Goal: Transaction & Acquisition: Purchase product/service

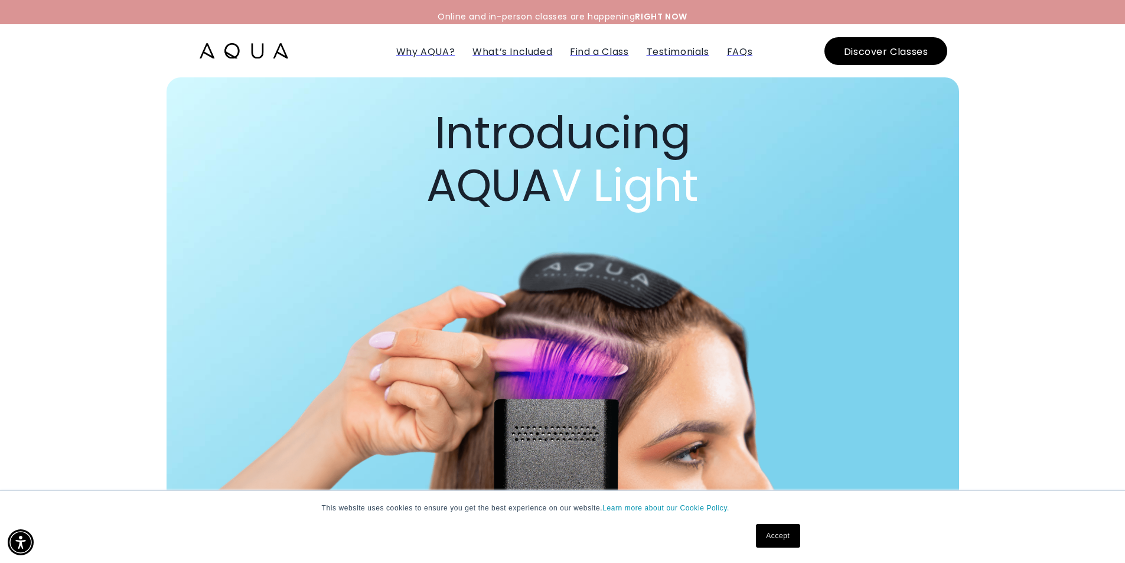
click at [223, 54] on img at bounding box center [244, 50] width 89 height 15
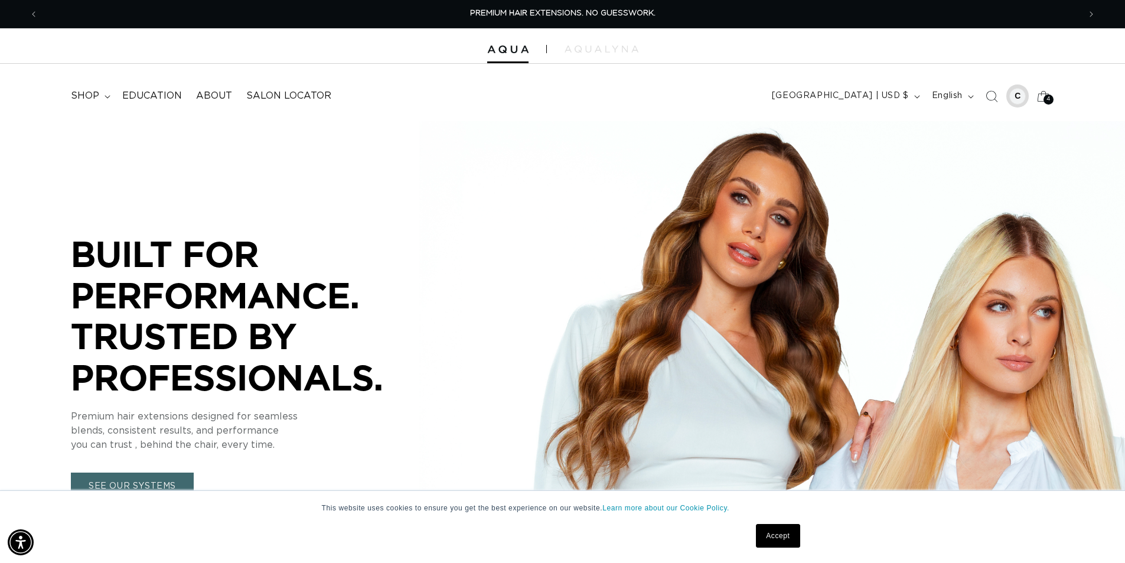
click at [1021, 99] on div at bounding box center [1018, 96] width 17 height 17
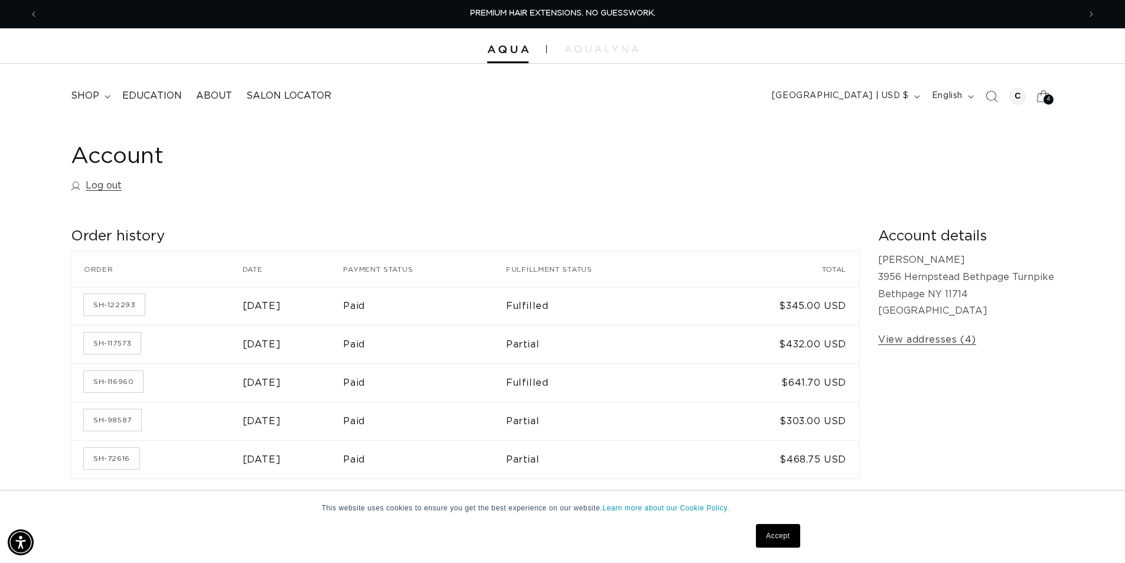
click at [1050, 99] on span "4" at bounding box center [1049, 100] width 4 height 10
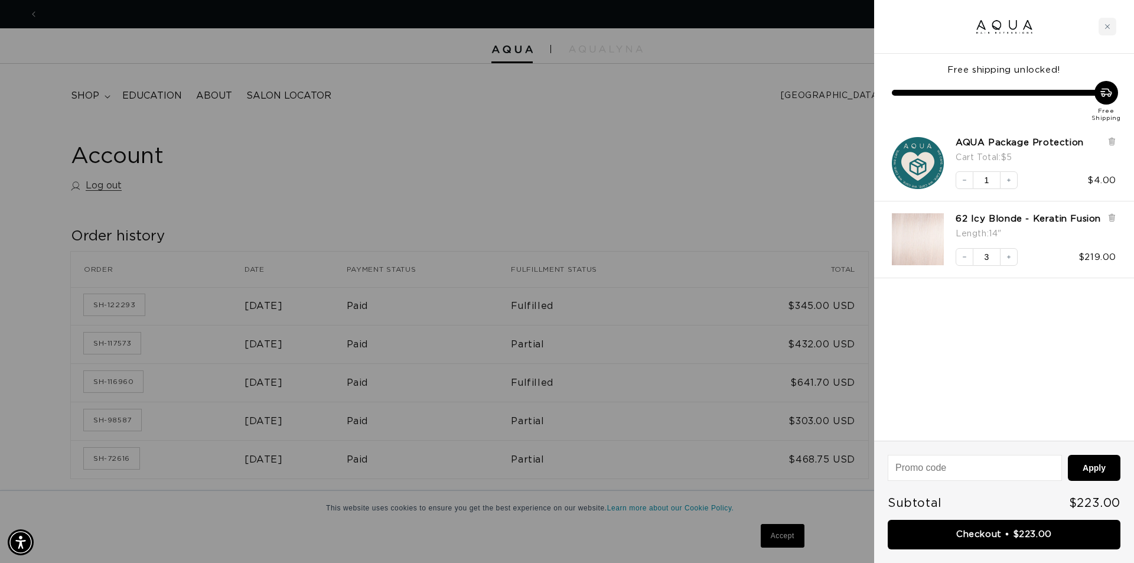
scroll to position [0, 1050]
click at [1111, 219] on icon at bounding box center [1111, 219] width 5 height 6
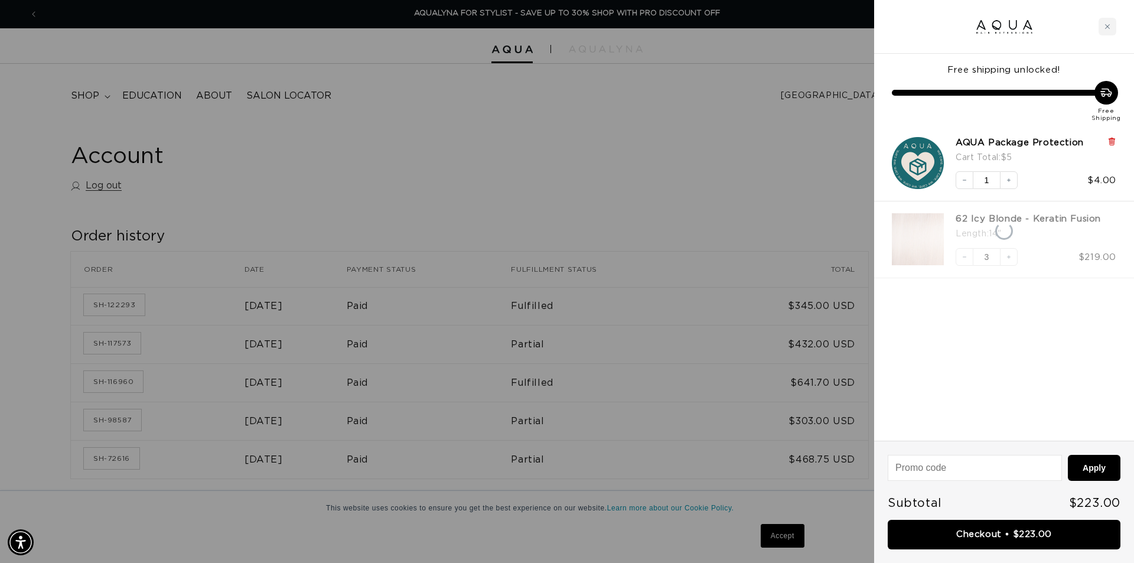
click at [1108, 139] on icon at bounding box center [1112, 141] width 9 height 9
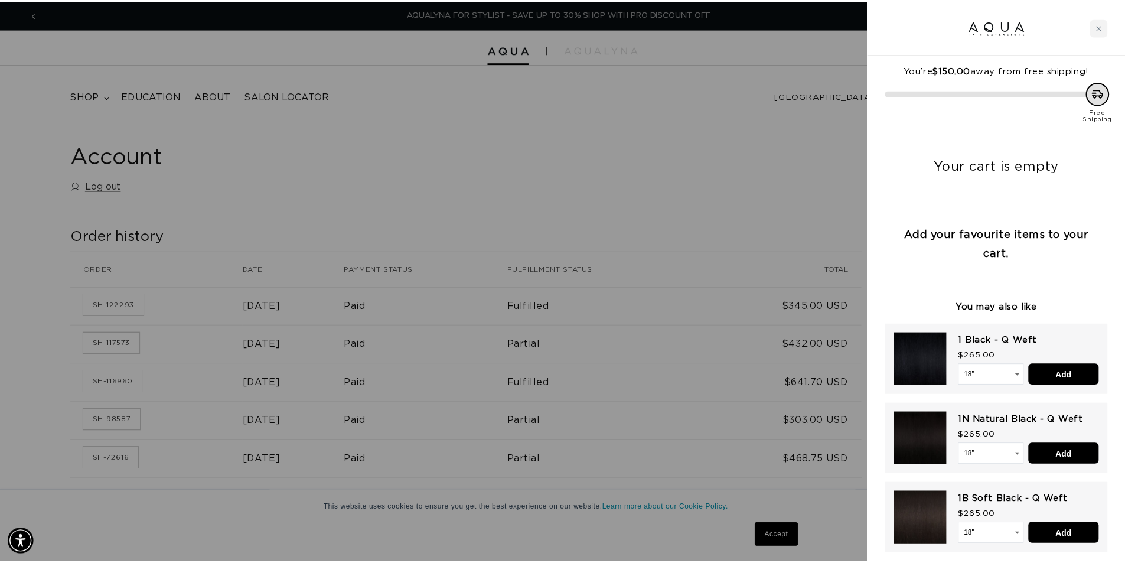
scroll to position [0, 0]
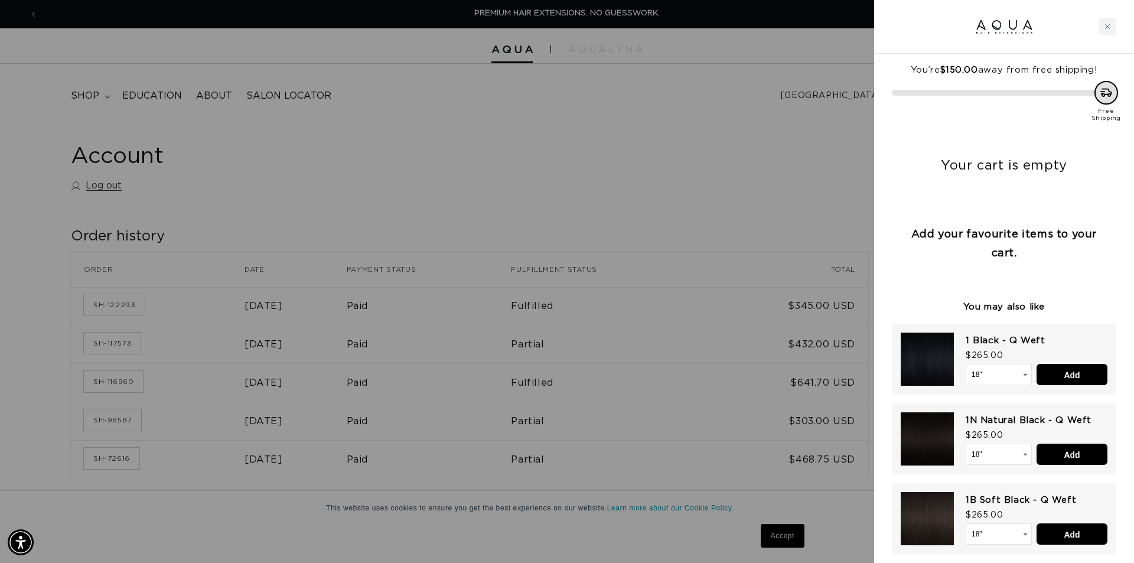
click at [322, 204] on div at bounding box center [567, 281] width 1134 height 563
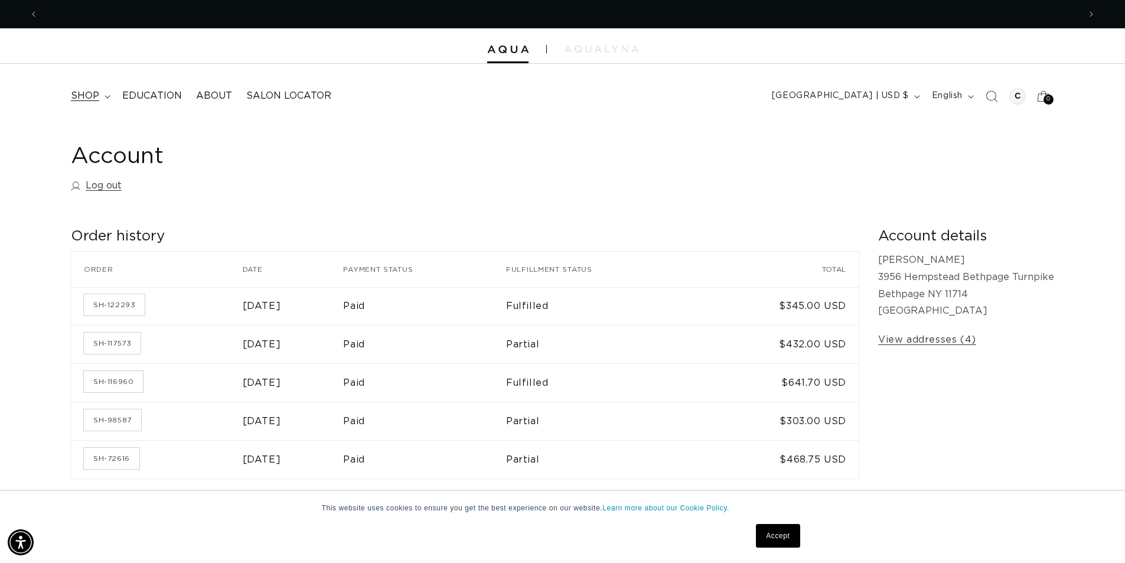
click at [88, 94] on span "shop" at bounding box center [85, 96] width 28 height 12
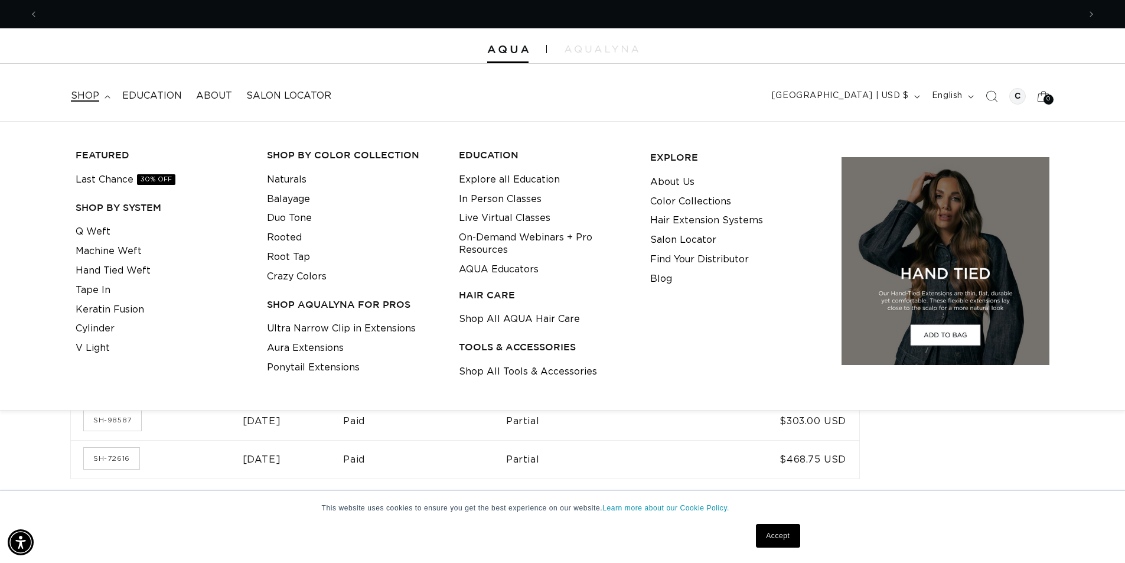
scroll to position [0, 1042]
click at [101, 310] on link "Keratin Fusion" at bounding box center [110, 309] width 69 height 19
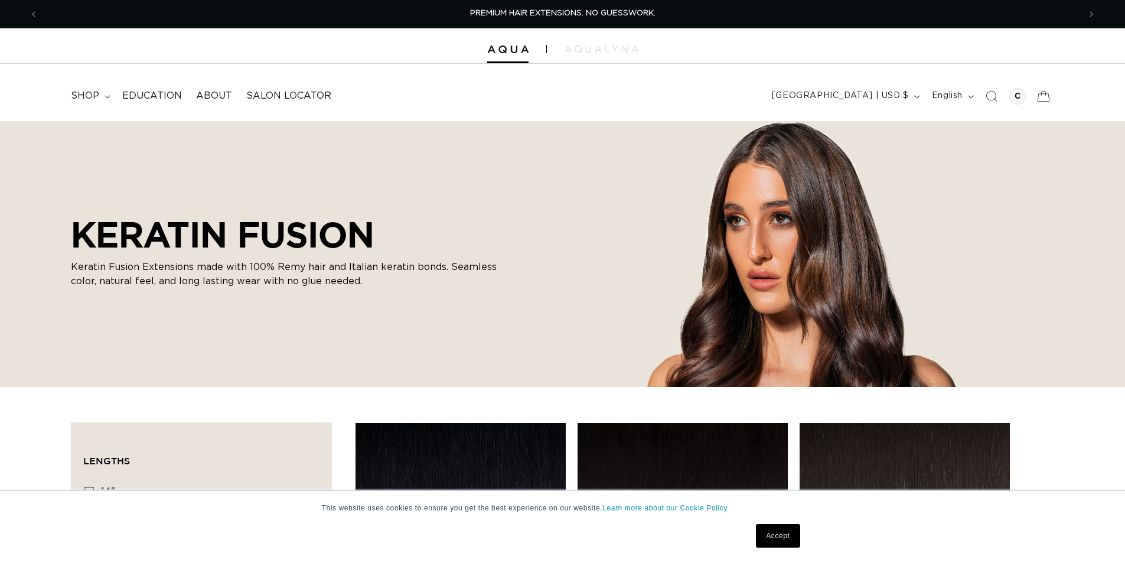
scroll to position [236, 0]
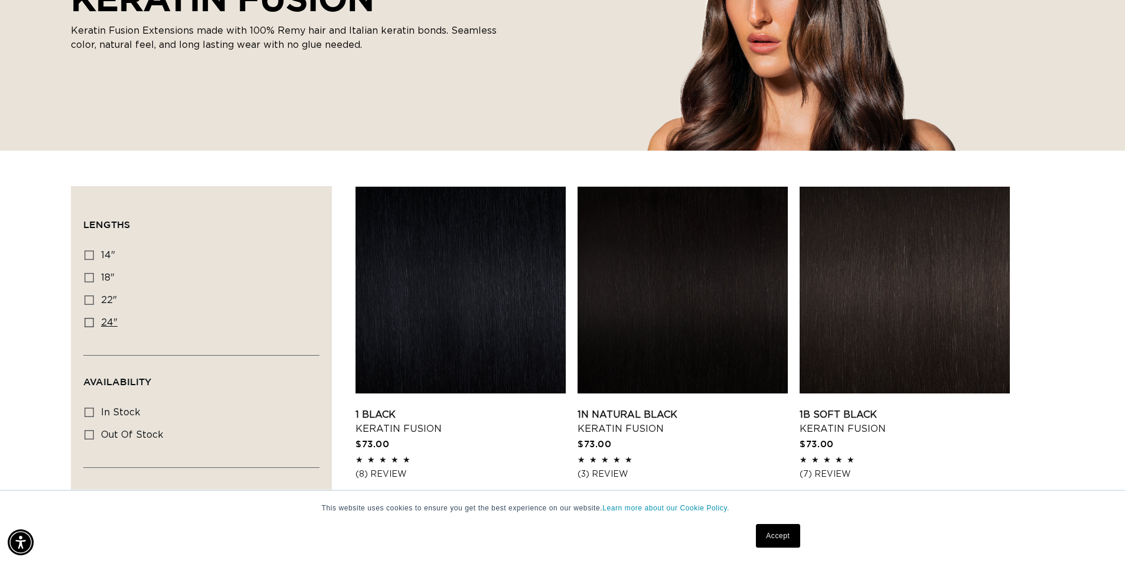
click at [92, 323] on icon at bounding box center [88, 322] width 9 height 9
click at [92, 323] on input "24" 24" (18 products)" at bounding box center [88, 322] width 9 height 9
checkbox input "true"
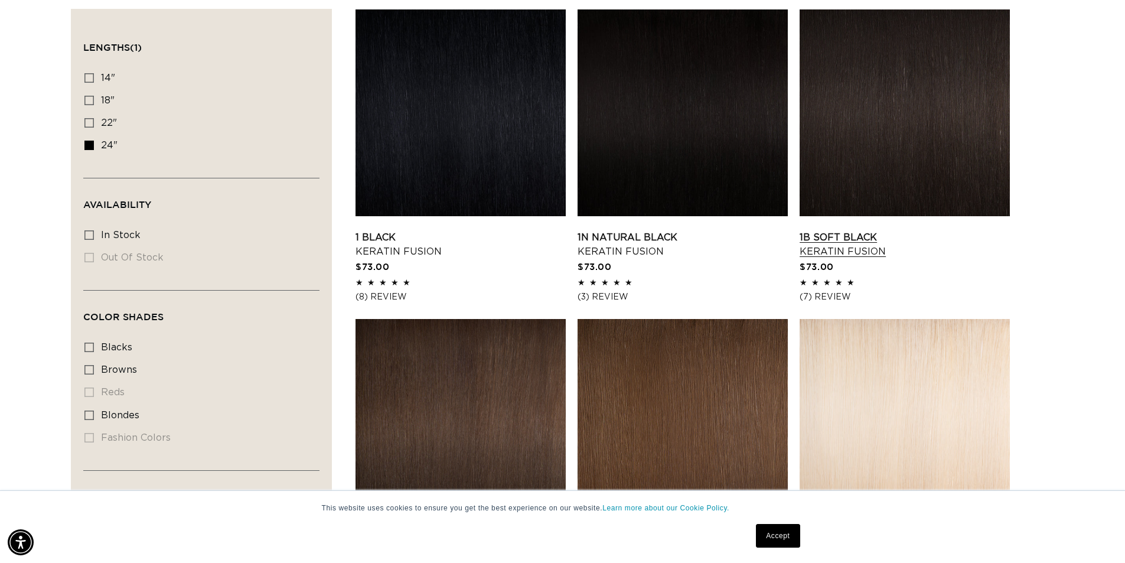
scroll to position [0, 1042]
click at [863, 230] on link "1B Soft Black Keratin Fusion" at bounding box center [905, 244] width 210 height 28
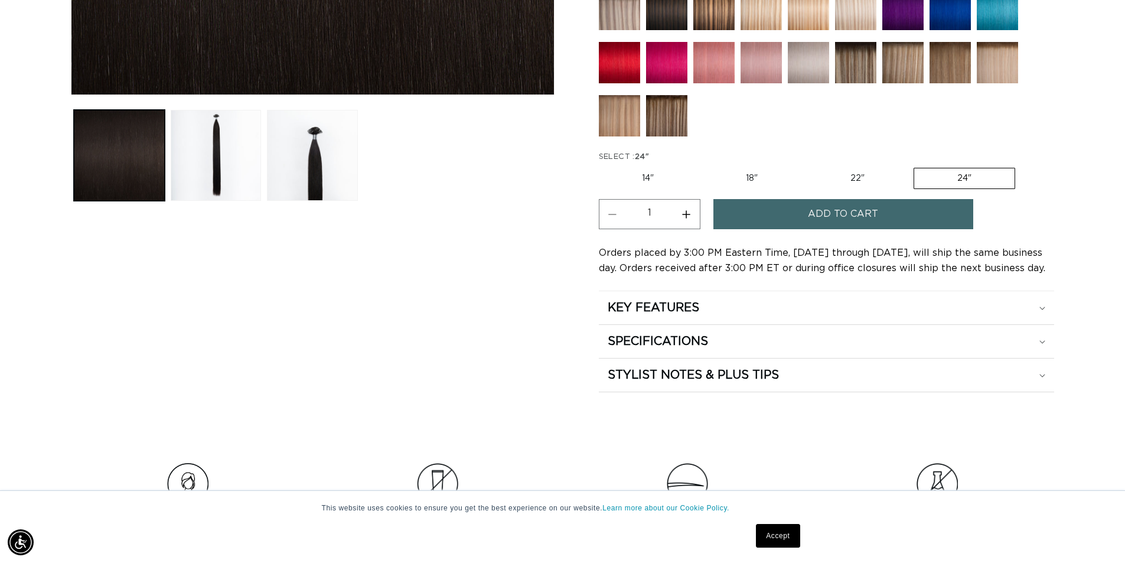
scroll to position [0, 2083]
click at [691, 218] on button "Increase quantity for 1B Soft Black - Keratin Fusion" at bounding box center [686, 214] width 27 height 30
type input "4"
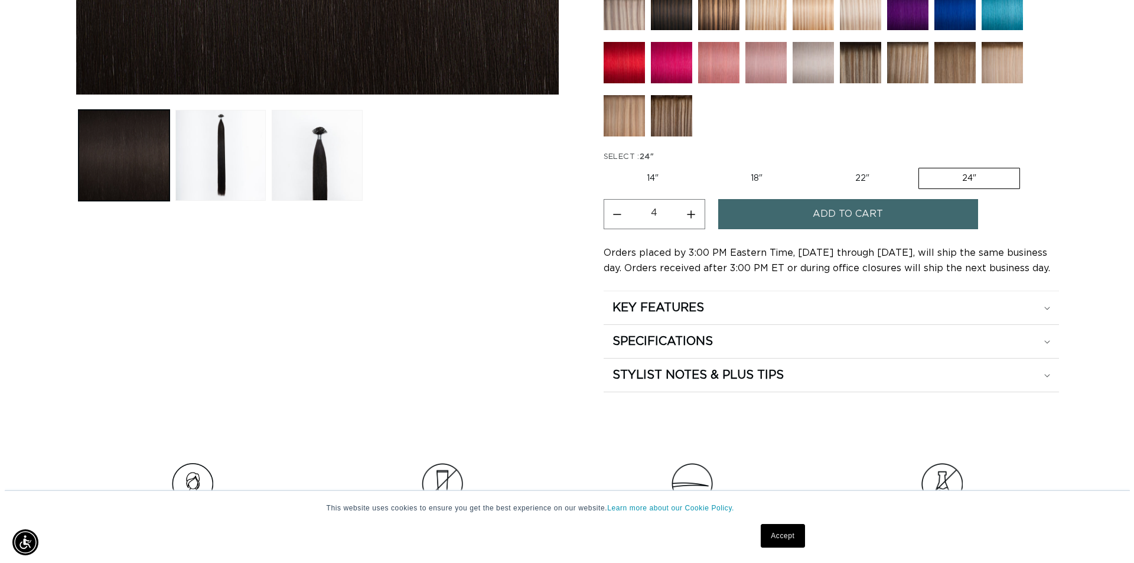
scroll to position [0, 0]
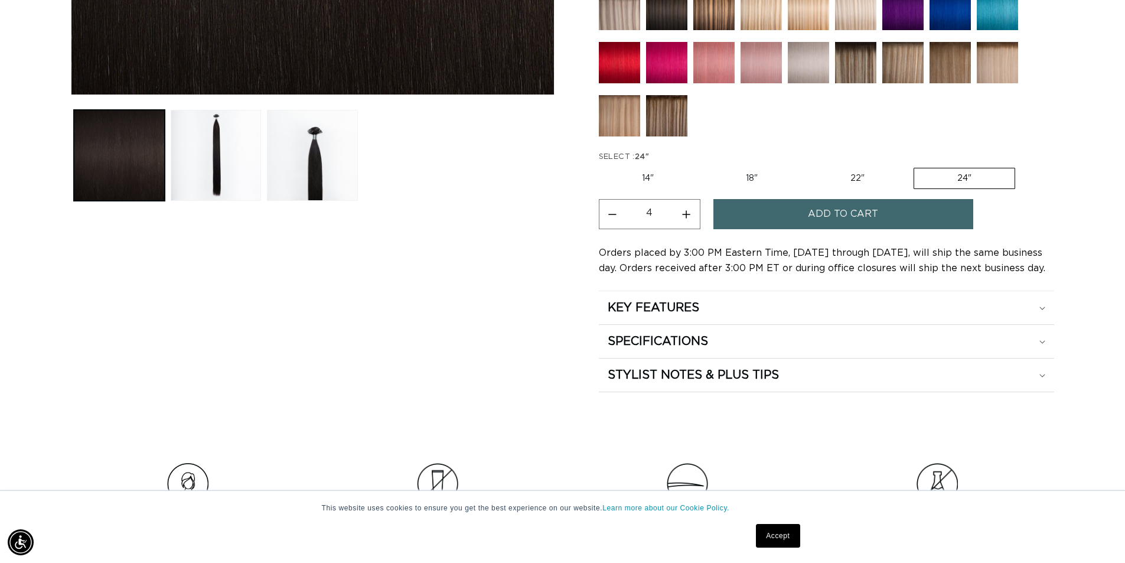
click at [771, 220] on button "Add to cart" at bounding box center [844, 214] width 260 height 30
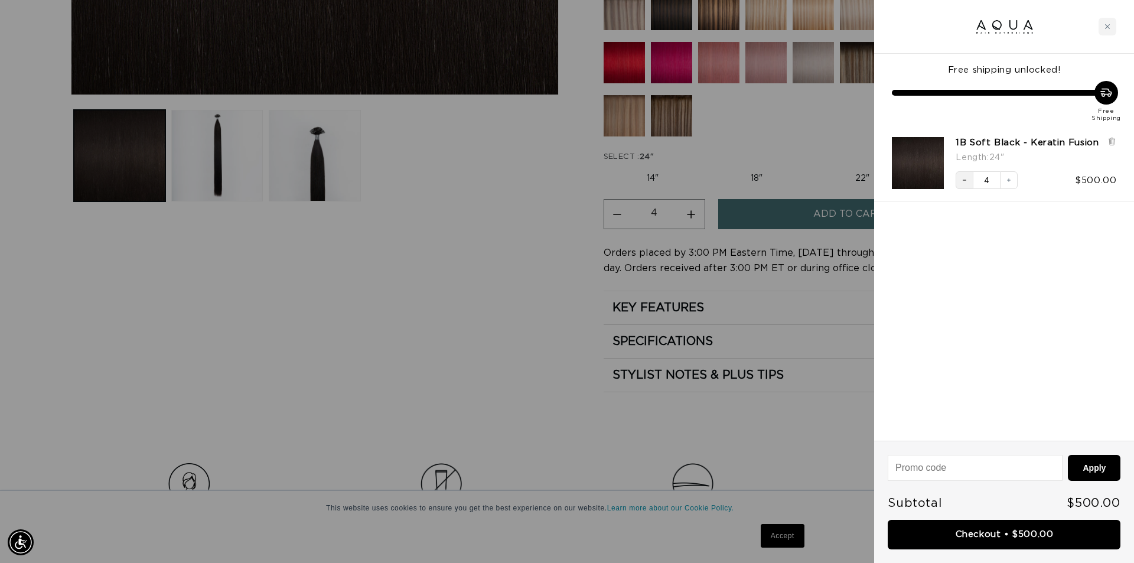
click at [965, 184] on button "Decrease quantity" at bounding box center [965, 180] width 18 height 18
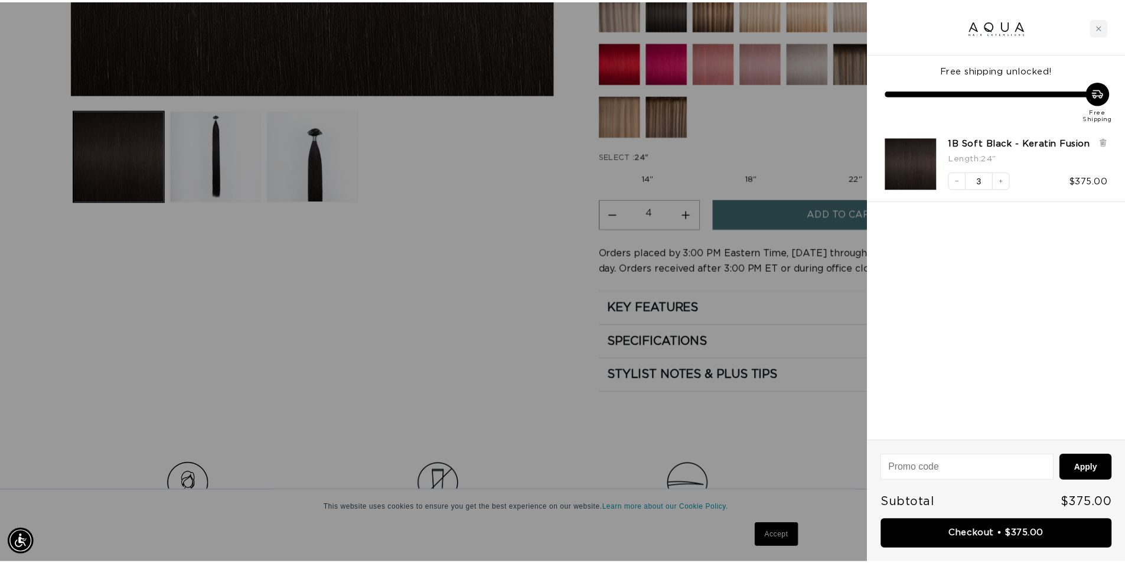
scroll to position [0, 2101]
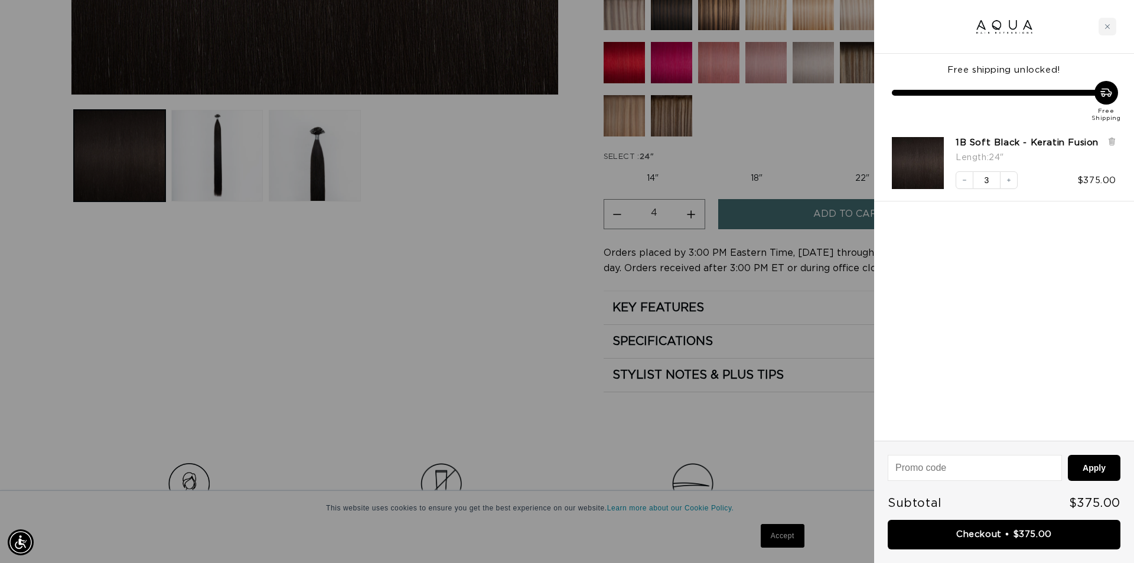
click at [493, 324] on div at bounding box center [567, 281] width 1134 height 563
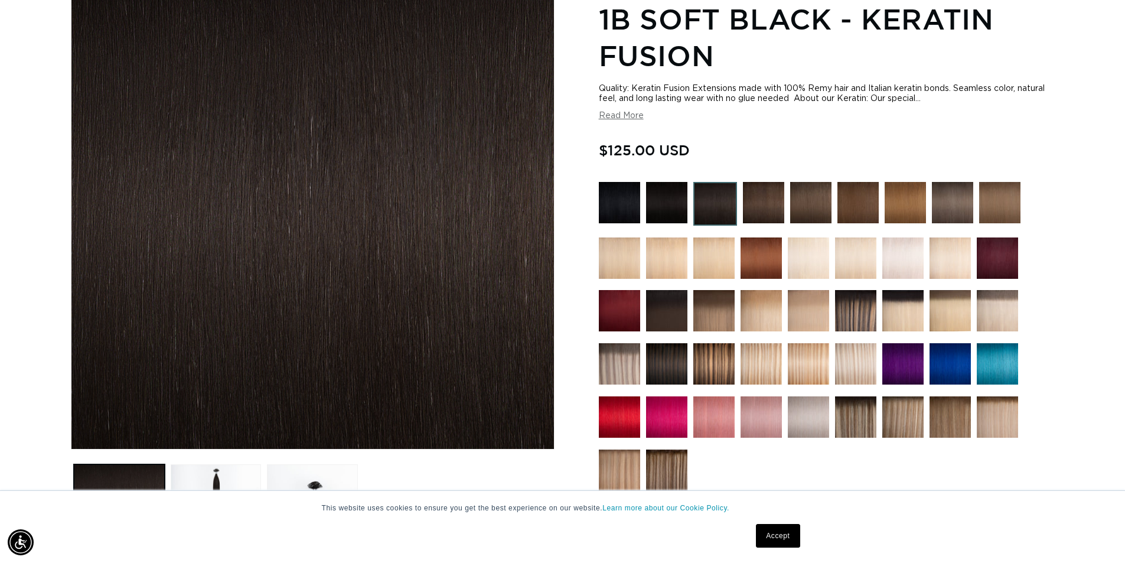
scroll to position [0, 1042]
click at [909, 206] on img at bounding box center [905, 202] width 41 height 41
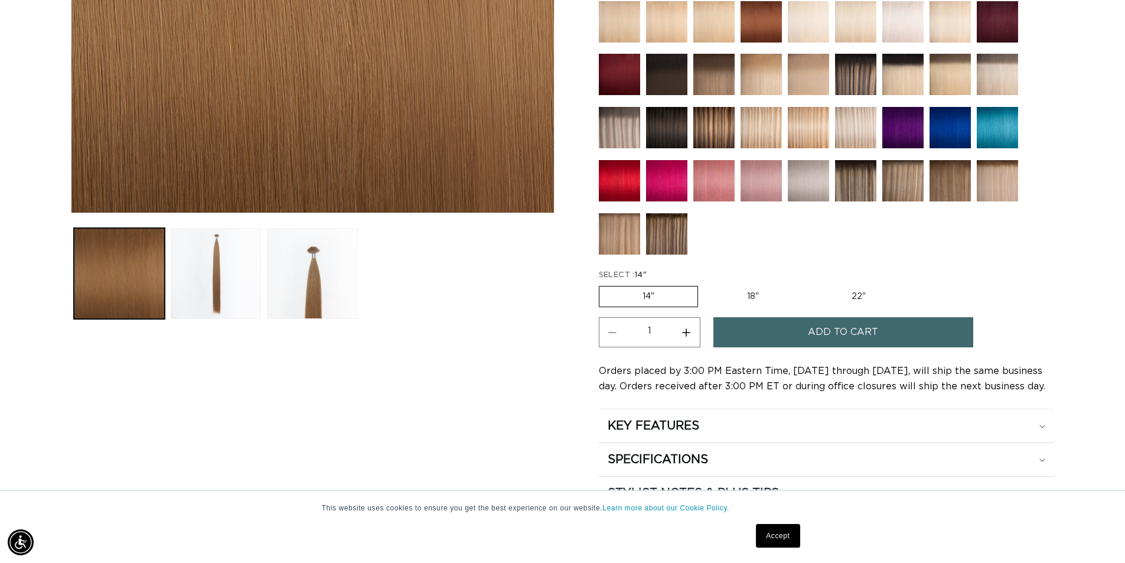
scroll to position [0, 2083]
click at [854, 294] on label "22" Variant sold out or unavailable" at bounding box center [859, 297] width 100 height 20
click at [809, 284] on input "22" Variant sold out or unavailable" at bounding box center [808, 284] width 1 height 1
radio input "true"
click at [832, 336] on span "Add to cart" at bounding box center [843, 332] width 70 height 30
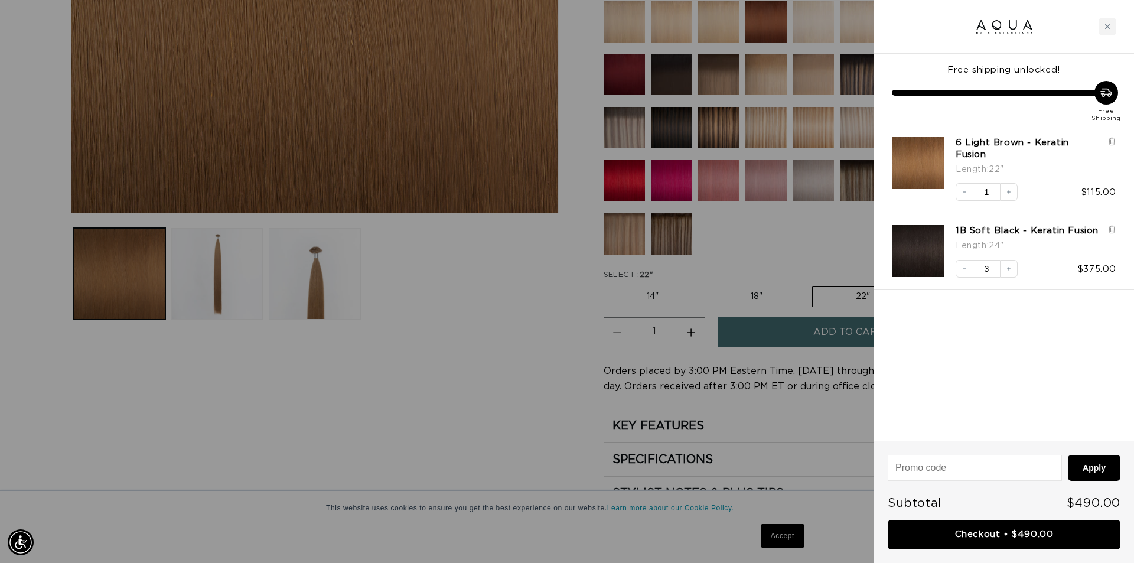
scroll to position [0, 1050]
click at [981, 225] on link "1B Soft Black - Keratin Fusion" at bounding box center [1027, 231] width 143 height 12
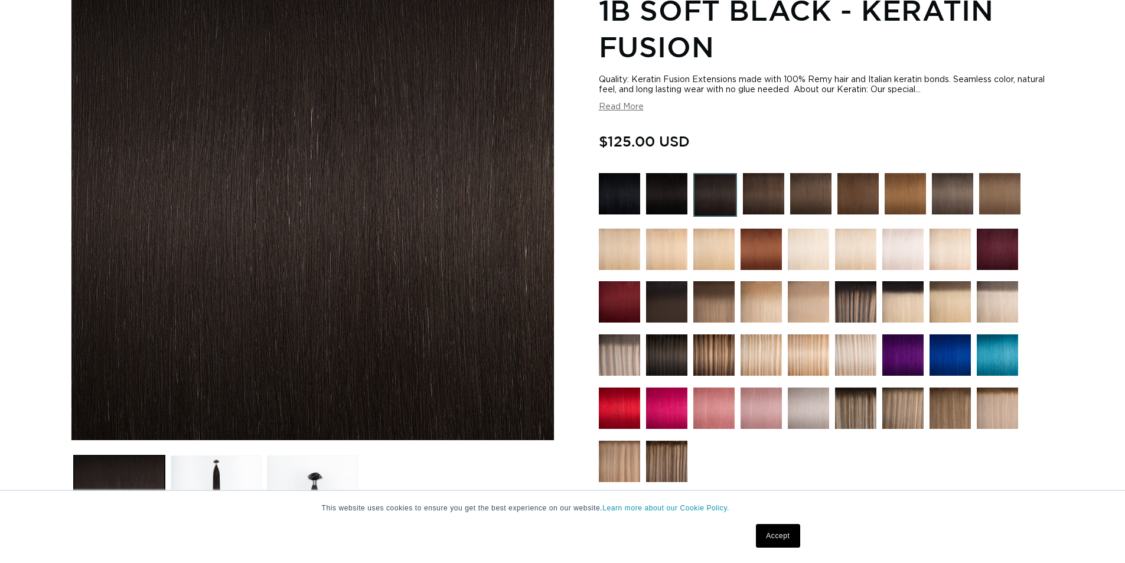
scroll to position [354, 0]
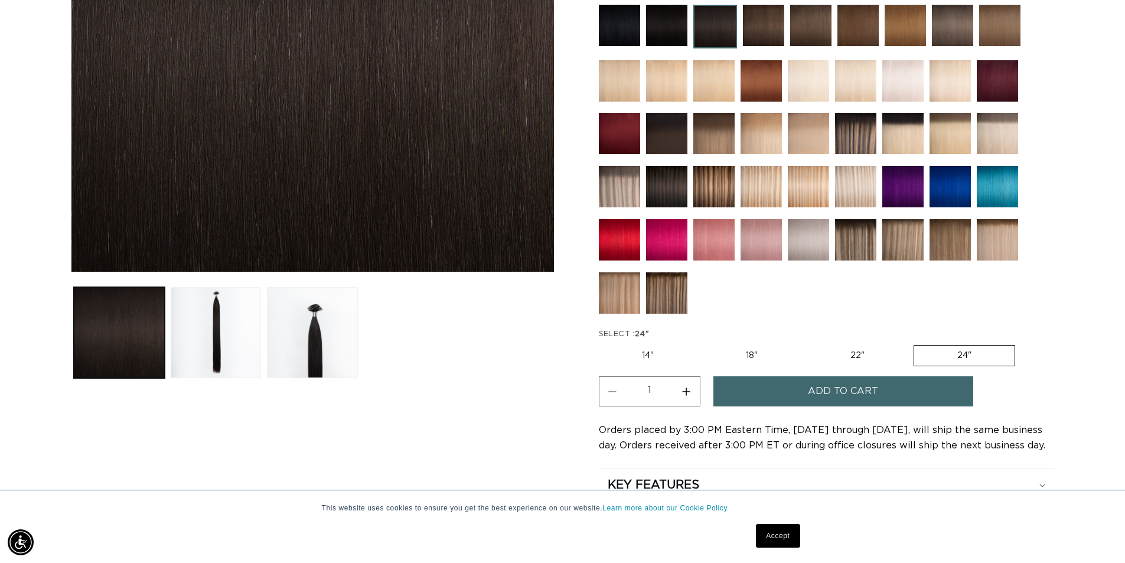
click at [857, 356] on label "22" Variant sold out or unavailable" at bounding box center [858, 356] width 100 height 20
click at [808, 343] on input "22" Variant sold out or unavailable" at bounding box center [807, 343] width 1 height 1
radio input "true"
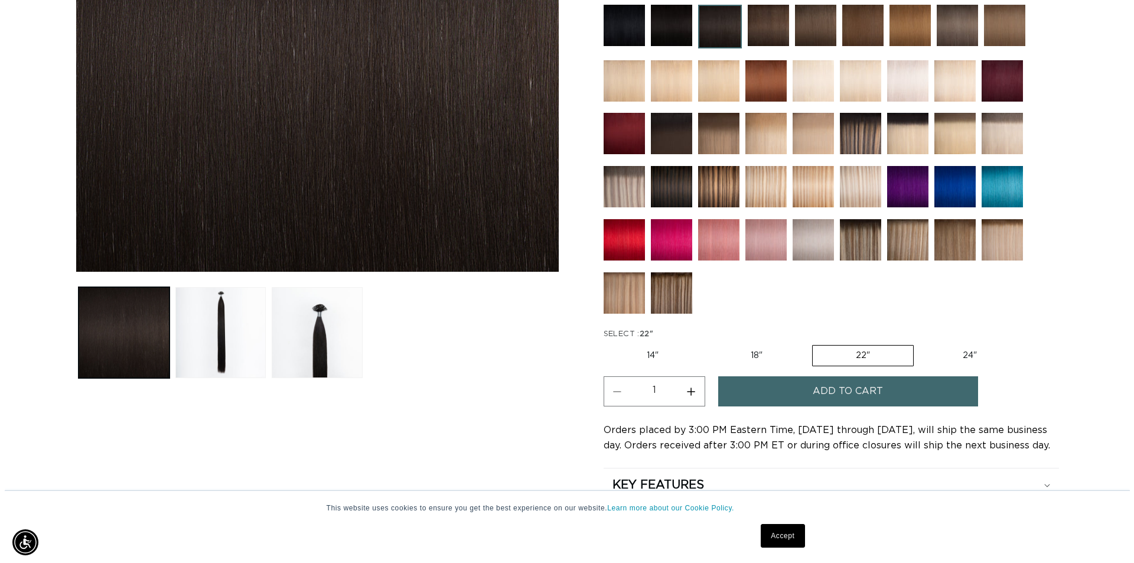
scroll to position [0, 1042]
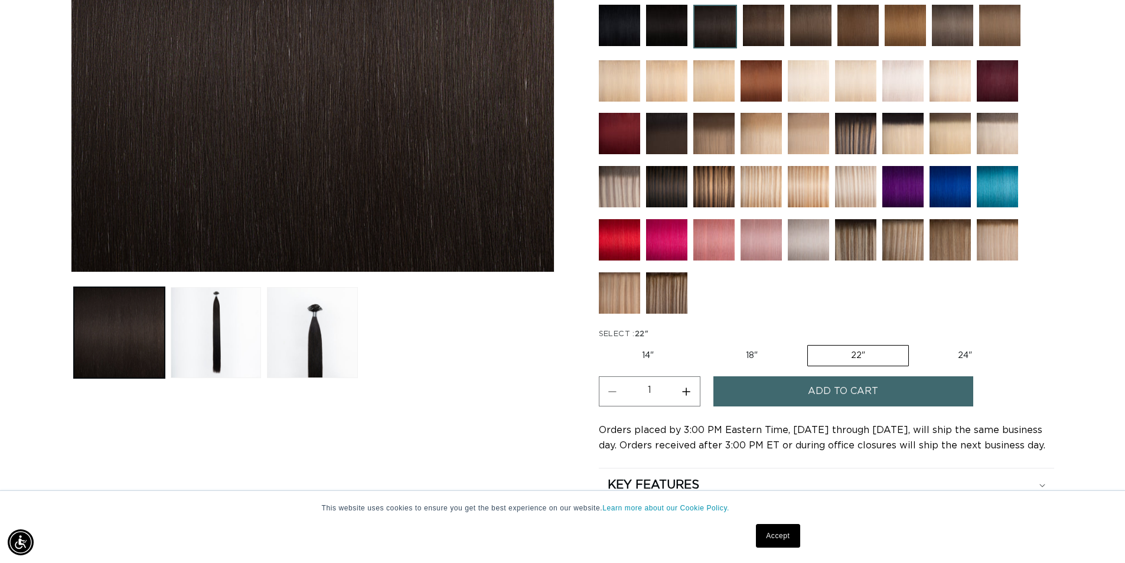
click at [834, 393] on span "Add to cart" at bounding box center [843, 391] width 70 height 30
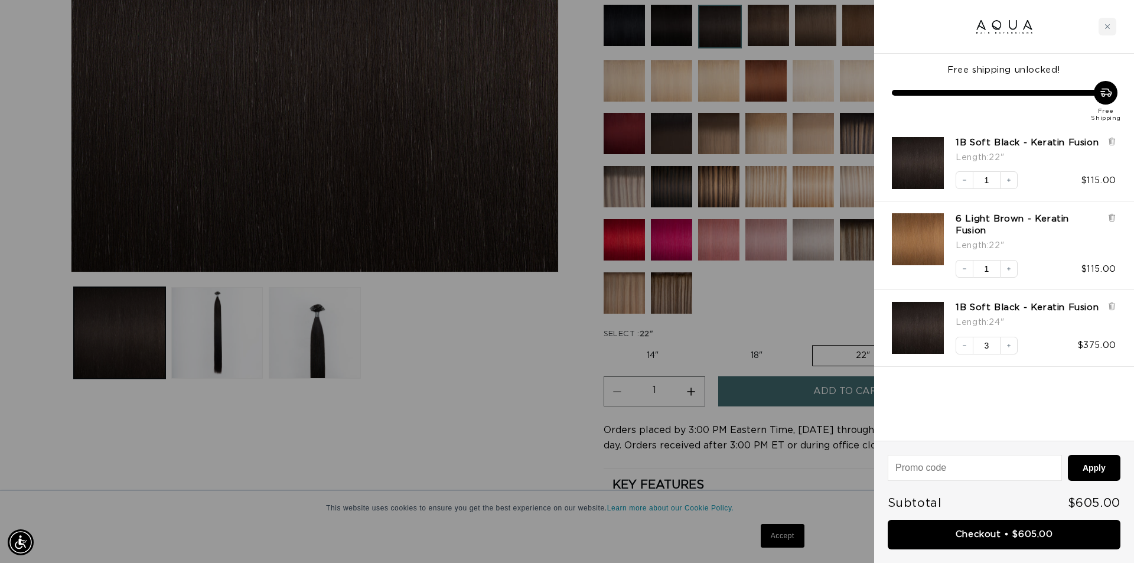
scroll to position [0, 1050]
click at [1010, 183] on icon "Increase quantity" at bounding box center [1009, 180] width 7 height 7
click at [1111, 304] on icon at bounding box center [1112, 304] width 6 height 0
click at [1012, 180] on icon "Increase quantity" at bounding box center [1009, 180] width 7 height 7
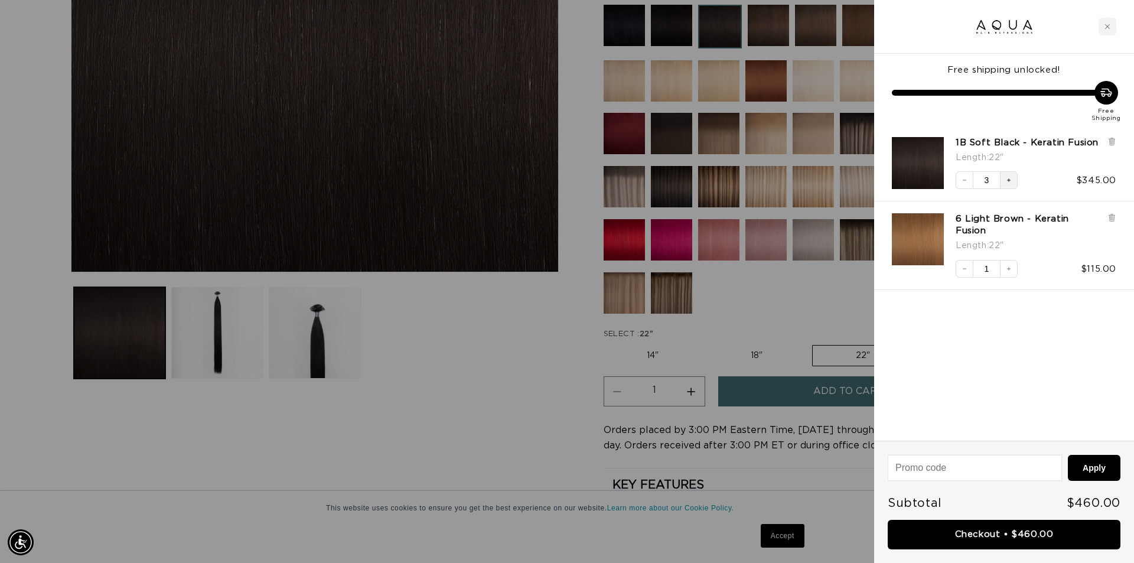
scroll to position [0, 0]
click at [1007, 180] on icon "Increase quantity" at bounding box center [1009, 180] width 7 height 7
click at [964, 177] on icon "Decrease quantity" at bounding box center [964, 180] width 7 height 7
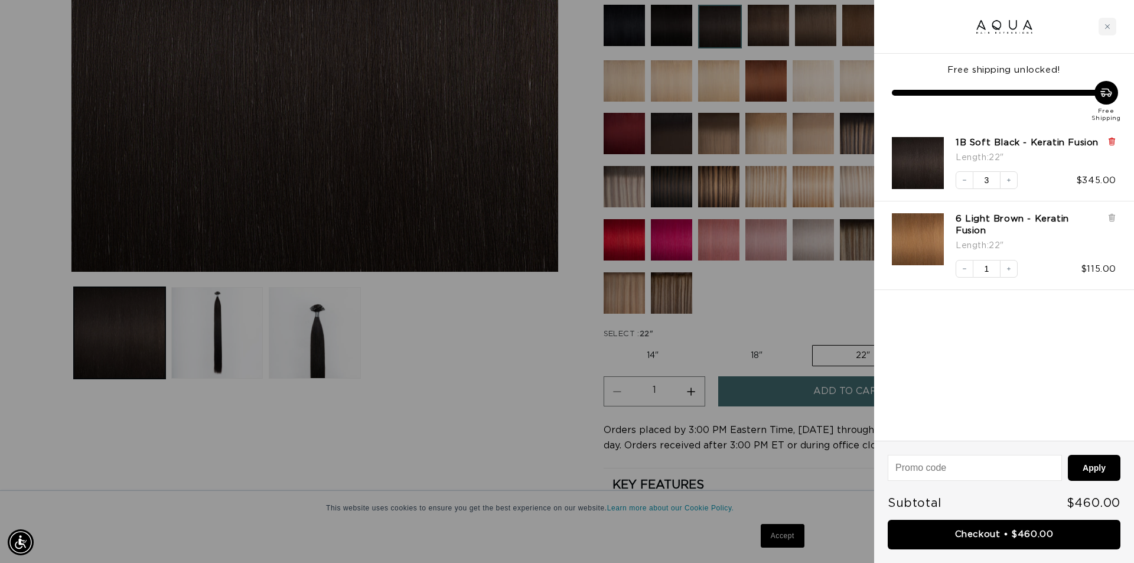
click at [1112, 138] on icon at bounding box center [1112, 141] width 2 height 6
click at [1114, 217] on div "Free shipping unlocked! Free Shipping 1B Soft Black - Keratin Fusion Length : 2…" at bounding box center [1004, 247] width 260 height 387
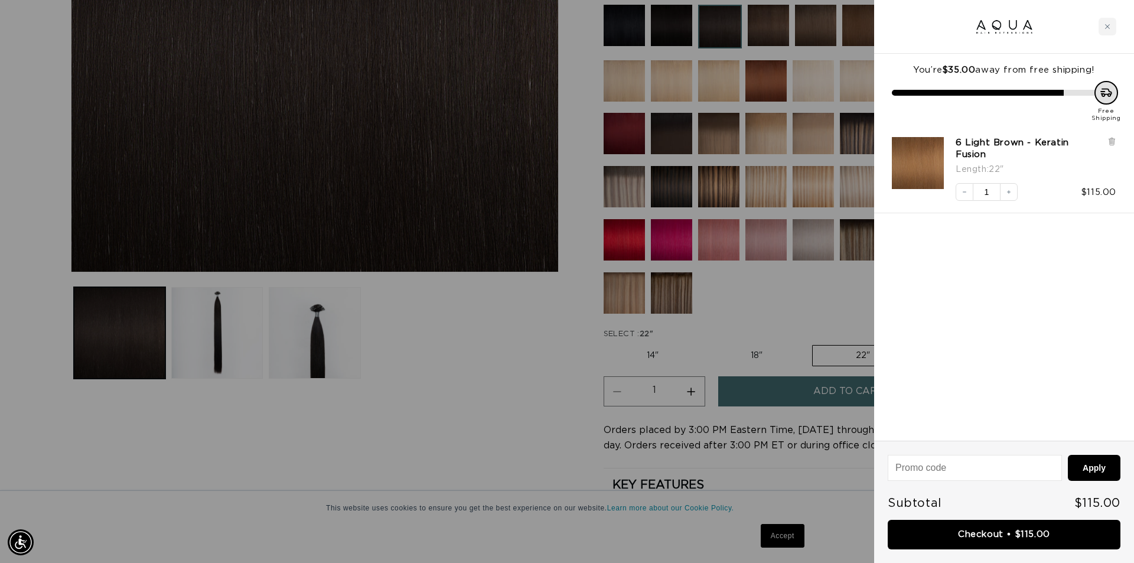
scroll to position [0, 1050]
click at [974, 417] on div "You’re $35.00 away from free shipping! Free Shipping 6 Light Brown - Keratin Fu…" at bounding box center [1004, 247] width 260 height 387
click at [487, 355] on div at bounding box center [567, 281] width 1134 height 563
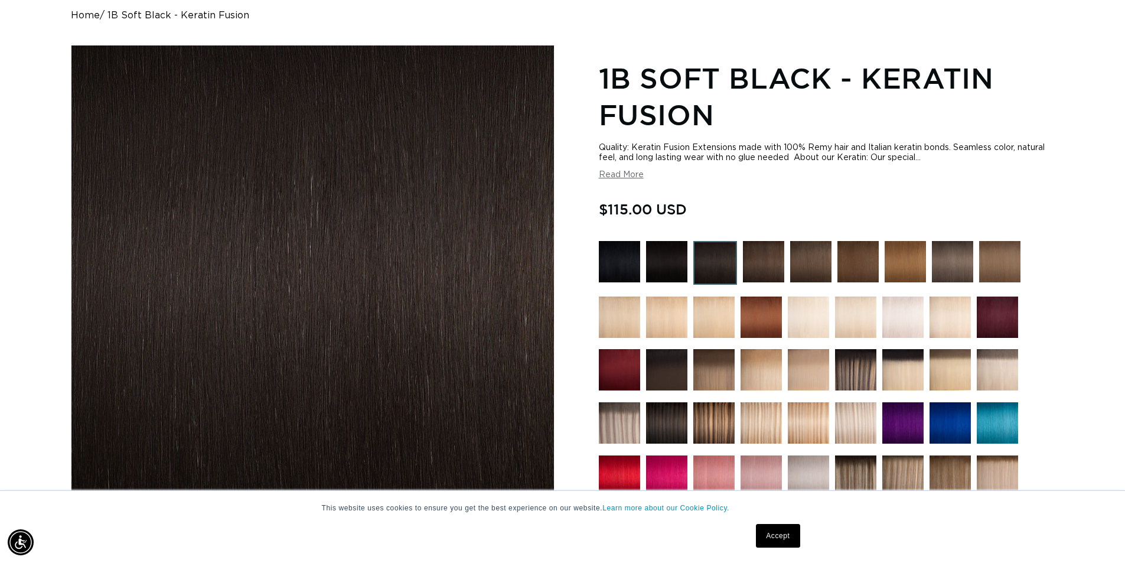
scroll to position [0, 2083]
click at [703, 266] on img at bounding box center [716, 263] width 44 height 44
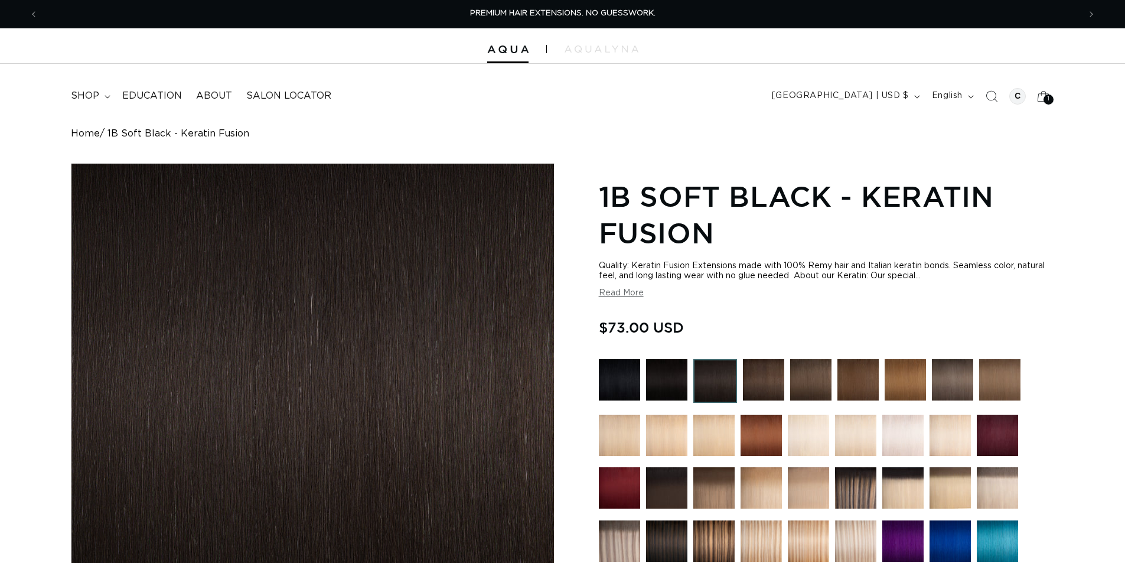
scroll to position [295, 0]
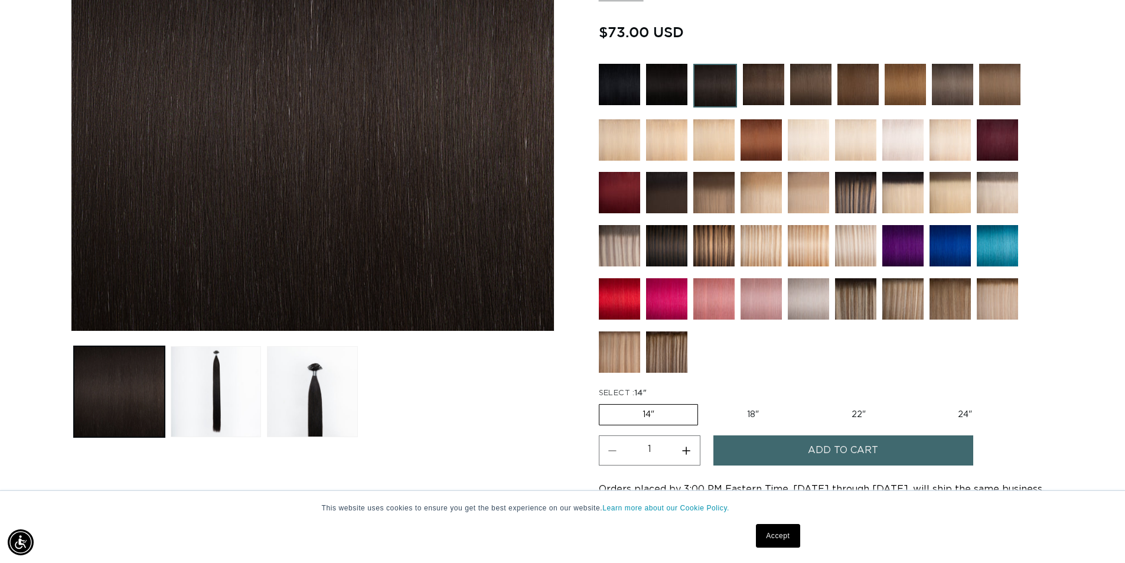
click at [969, 414] on label "24" Variant sold out or unavailable" at bounding box center [965, 415] width 100 height 20
click at [916, 402] on input "24" Variant sold out or unavailable" at bounding box center [915, 402] width 1 height 1
radio input "true"
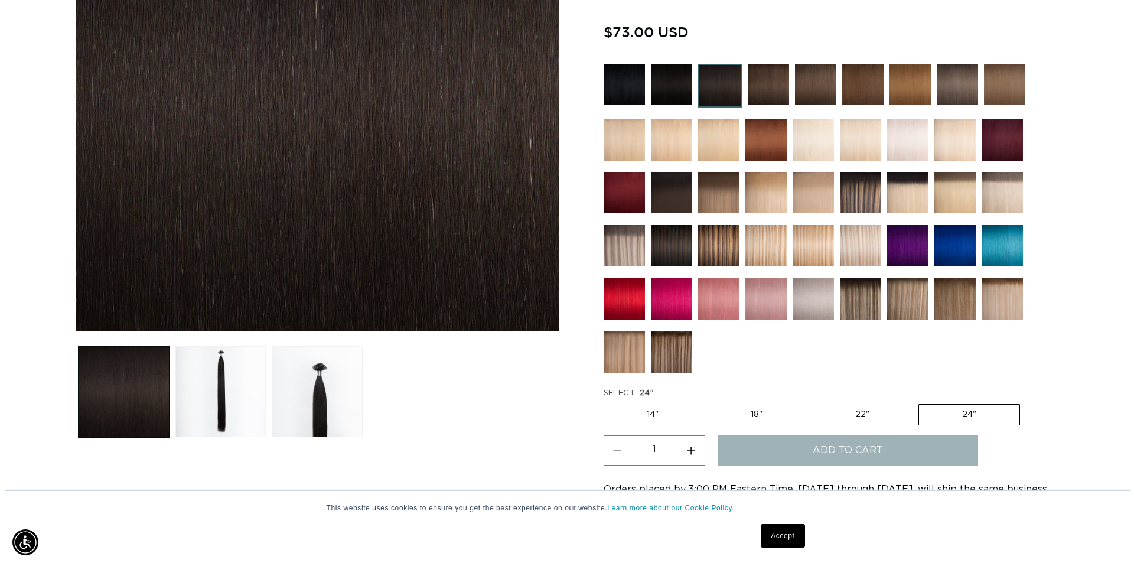
scroll to position [0, 1042]
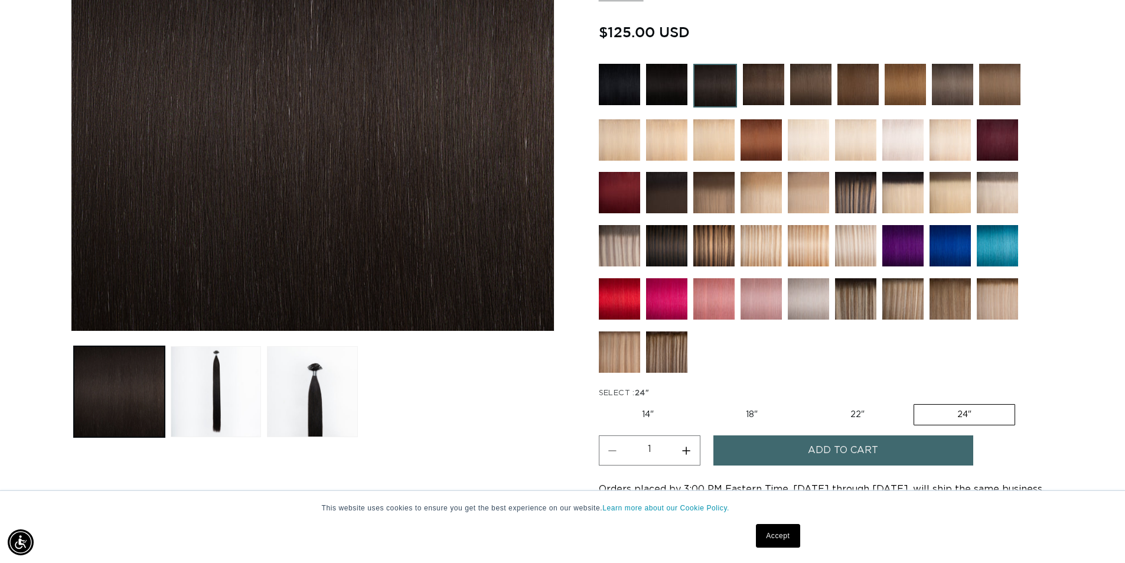
click at [687, 448] on button "Increase quantity for 1B Soft Black - Keratin Fusion" at bounding box center [686, 450] width 27 height 30
type input "3"
click at [784, 446] on button "Add to cart" at bounding box center [844, 450] width 260 height 30
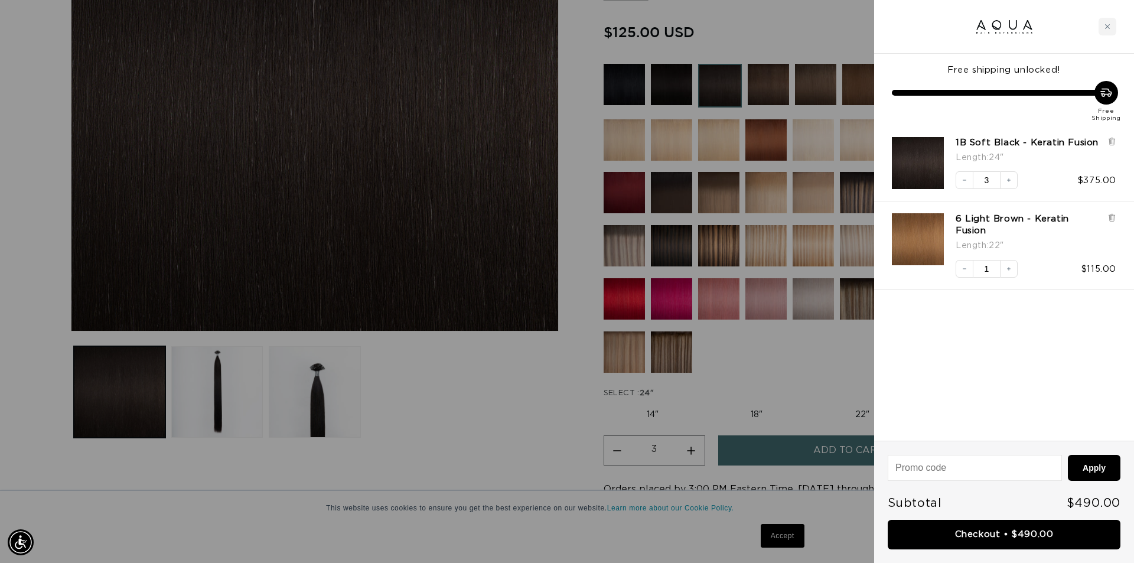
scroll to position [0, 1050]
click at [710, 87] on div at bounding box center [567, 281] width 1134 height 563
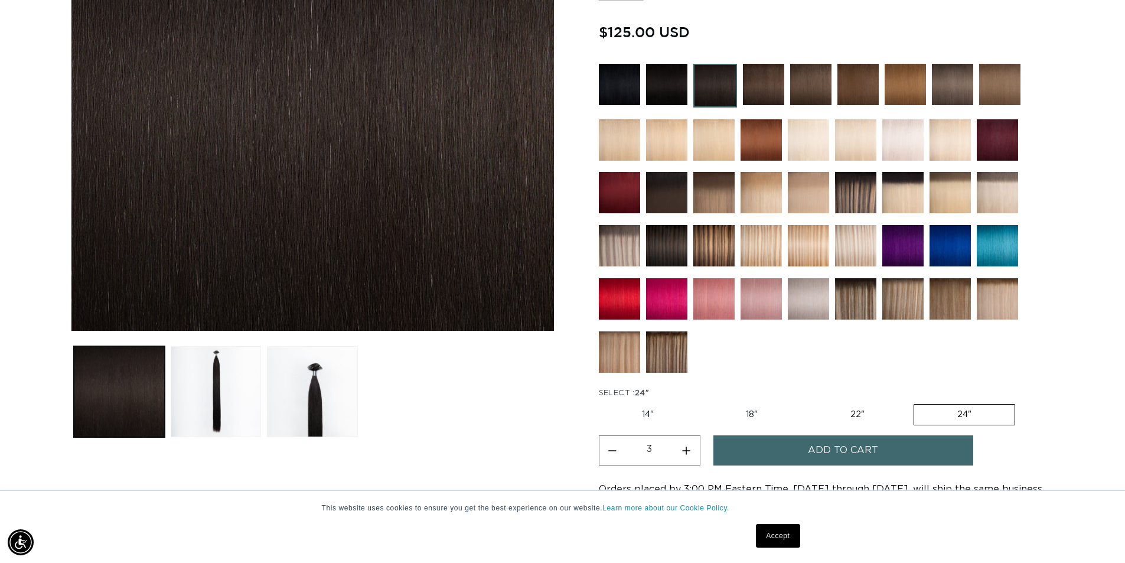
scroll to position [0, 2083]
click at [712, 87] on img at bounding box center [716, 86] width 44 height 44
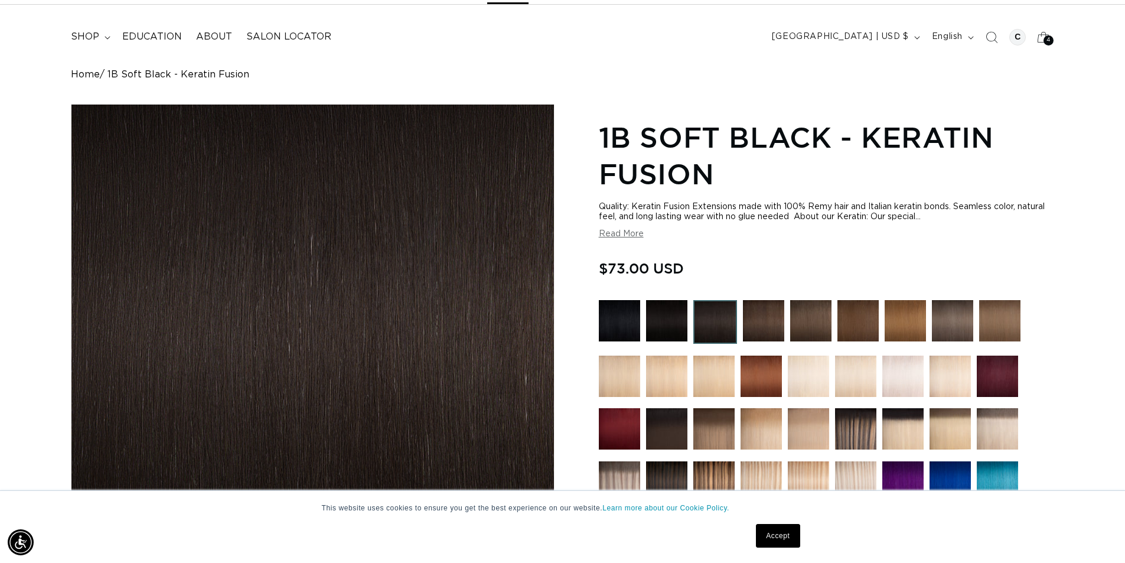
scroll to position [0, 1042]
click at [717, 330] on img at bounding box center [716, 322] width 44 height 44
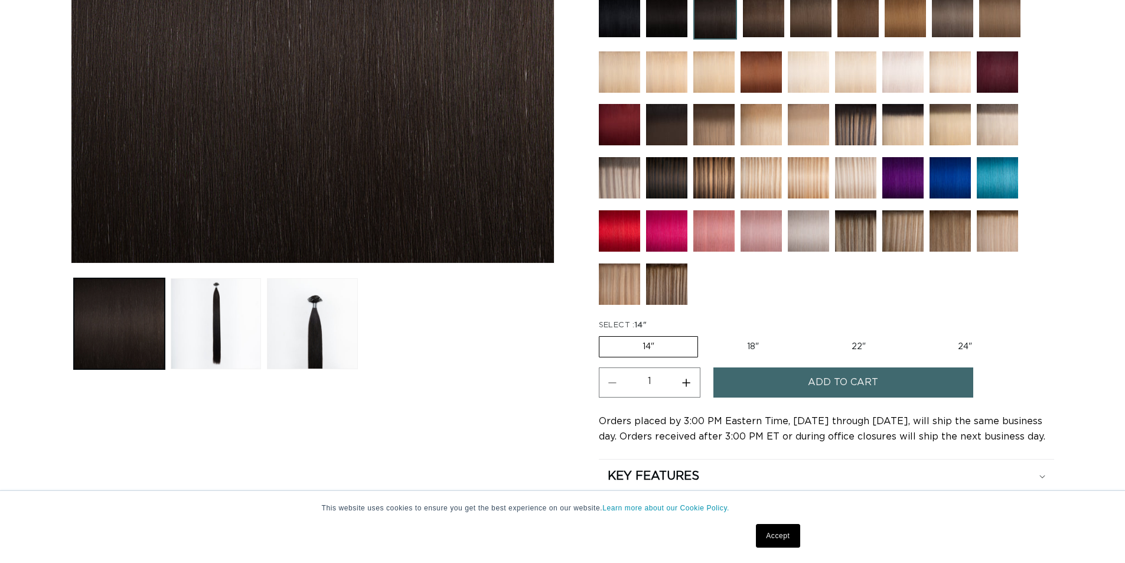
scroll to position [414, 0]
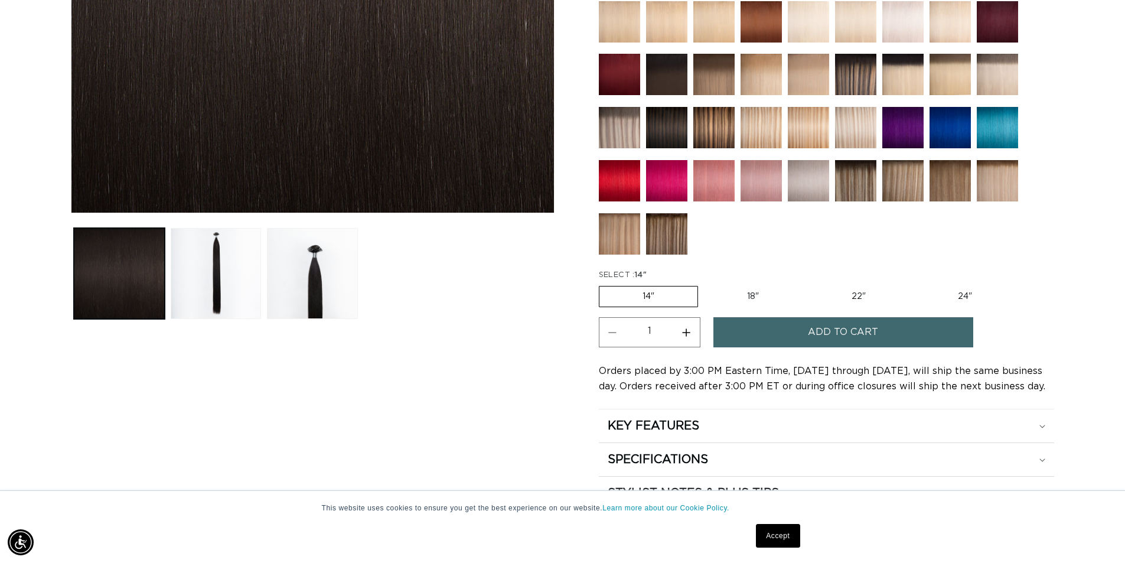
click at [860, 295] on label "22" Variant sold out or unavailable" at bounding box center [859, 297] width 100 height 20
click at [858, 298] on label "22" Variant sold out or unavailable" at bounding box center [859, 297] width 100 height 20
click at [809, 284] on input "22" Variant sold out or unavailable" at bounding box center [808, 284] width 1 height 1
radio input "true"
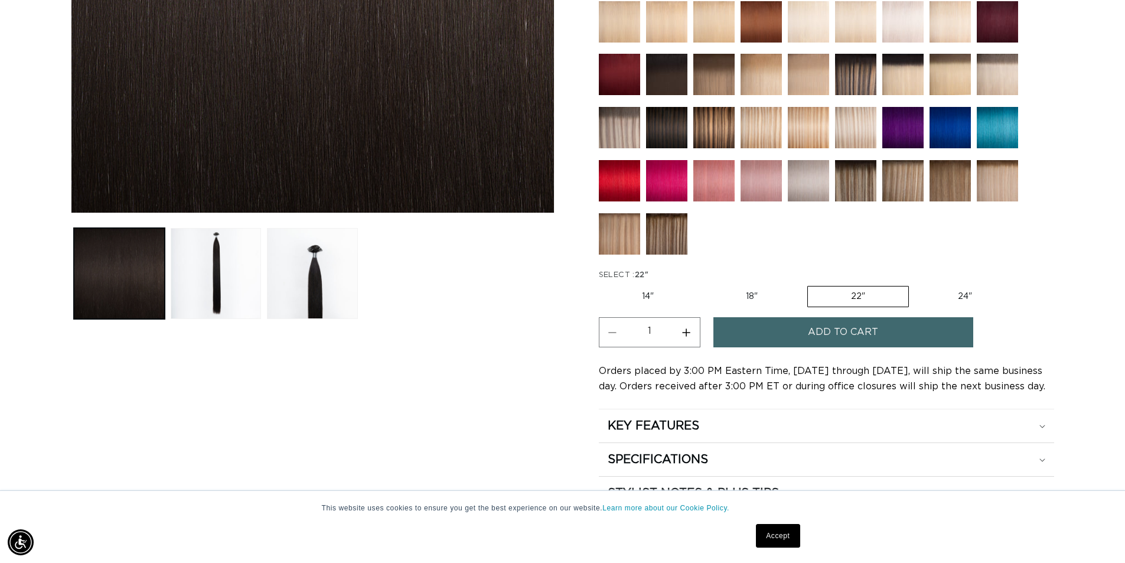
click at [690, 334] on button "Increase quantity for 1B Soft Black - Keratin Fusion" at bounding box center [686, 332] width 27 height 30
type input "4"
click at [758, 342] on button "Add to cart" at bounding box center [844, 332] width 260 height 30
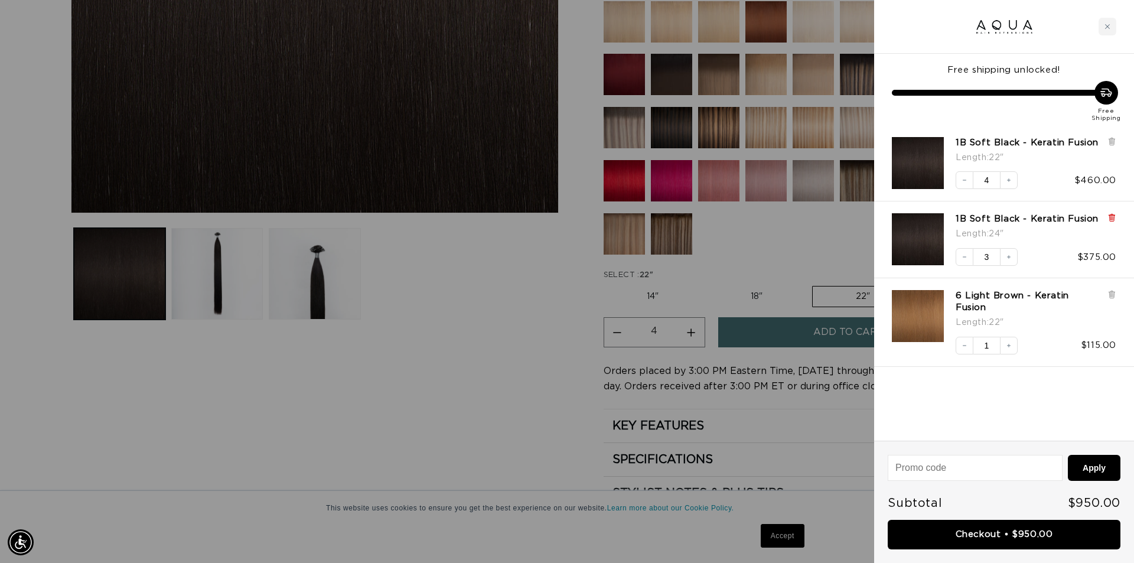
scroll to position [0, 1050]
click at [1110, 220] on icon at bounding box center [1111, 219] width 5 height 6
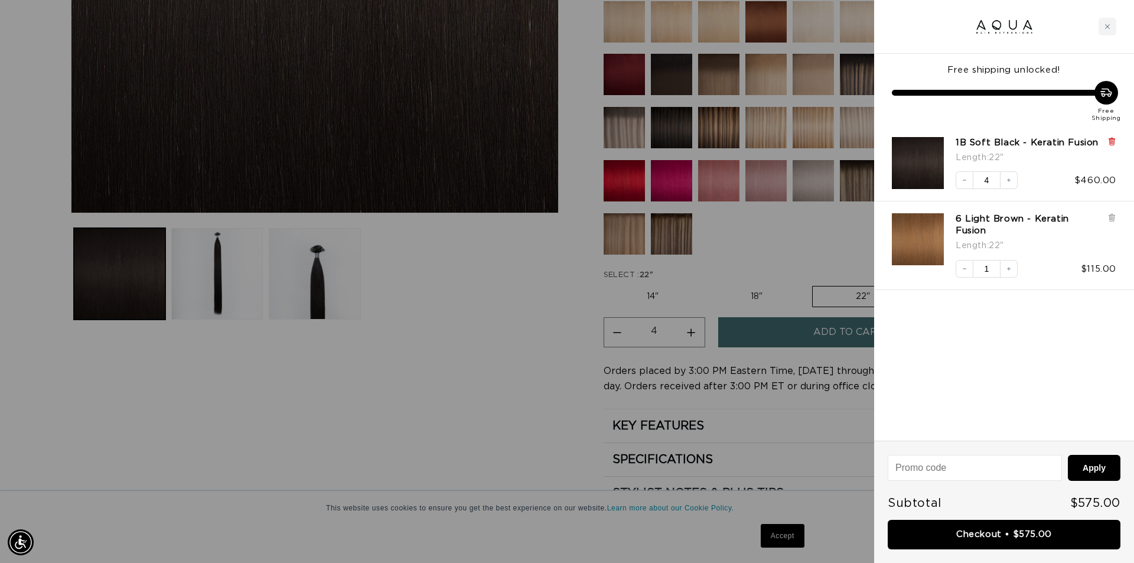
click at [1113, 139] on icon at bounding box center [1111, 142] width 5 height 6
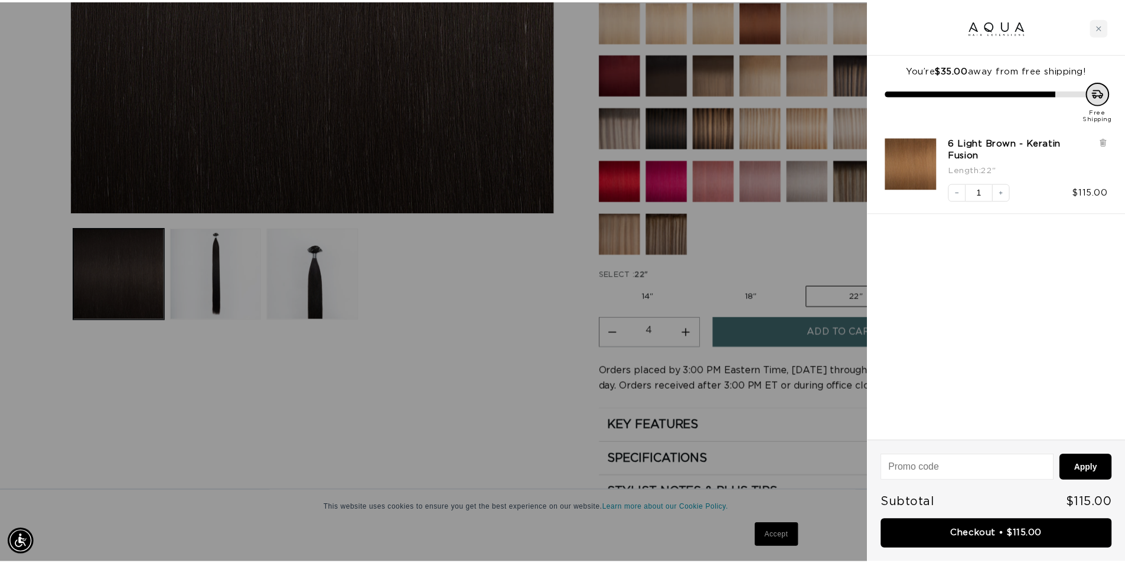
scroll to position [0, 2101]
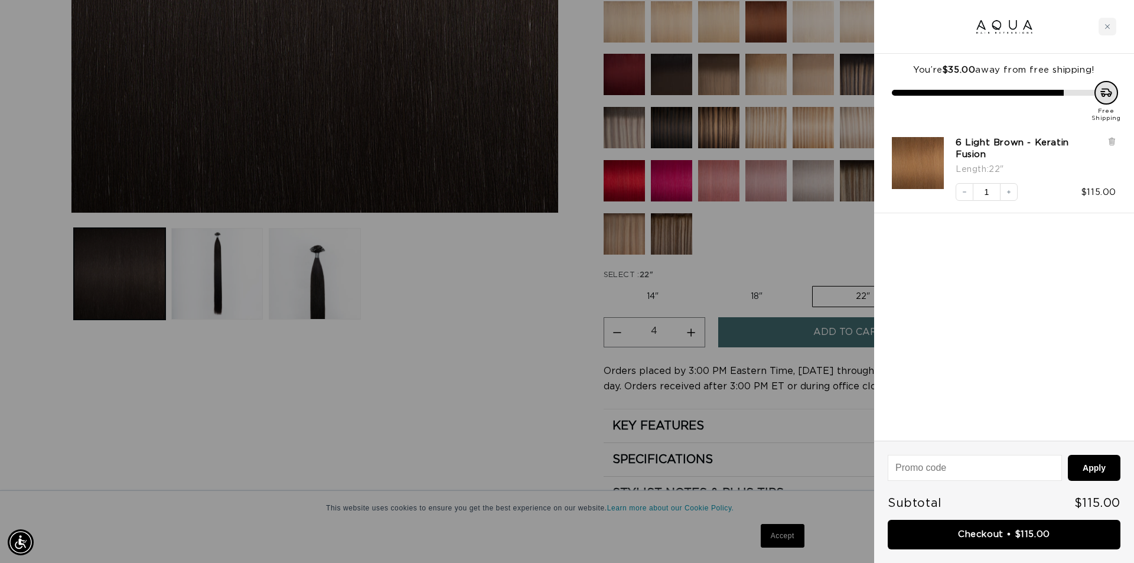
drag, startPoint x: 377, startPoint y: 386, endPoint x: 425, endPoint y: 379, distance: 49.0
click at [379, 386] on div at bounding box center [567, 281] width 1134 height 563
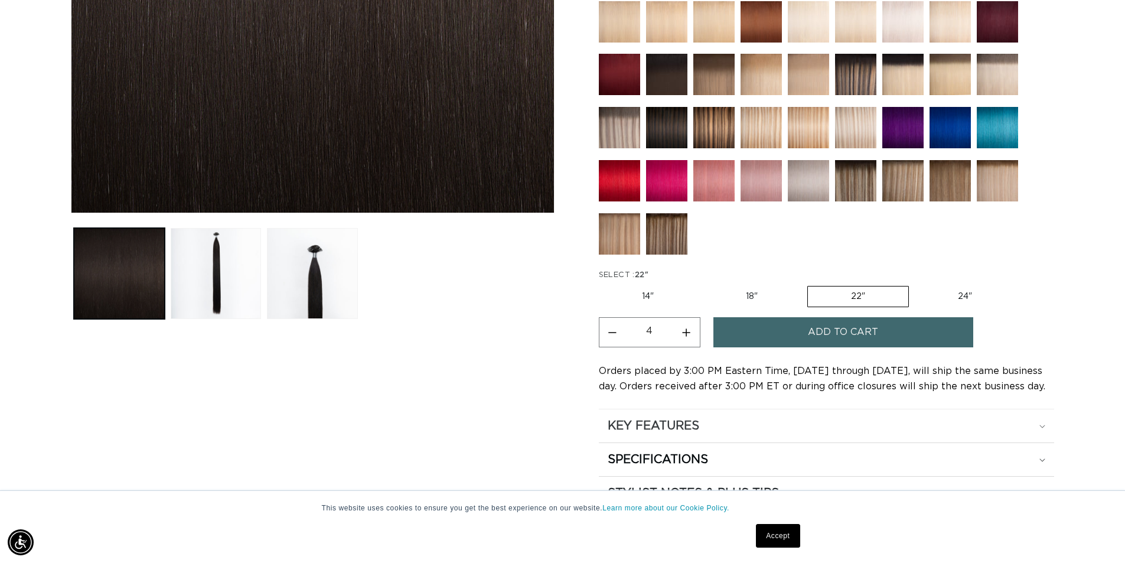
scroll to position [0, 0]
click at [960, 297] on label "24" Variant sold out or unavailable" at bounding box center [965, 297] width 100 height 20
click at [916, 284] on input "24" Variant sold out or unavailable" at bounding box center [915, 284] width 1 height 1
radio input "true"
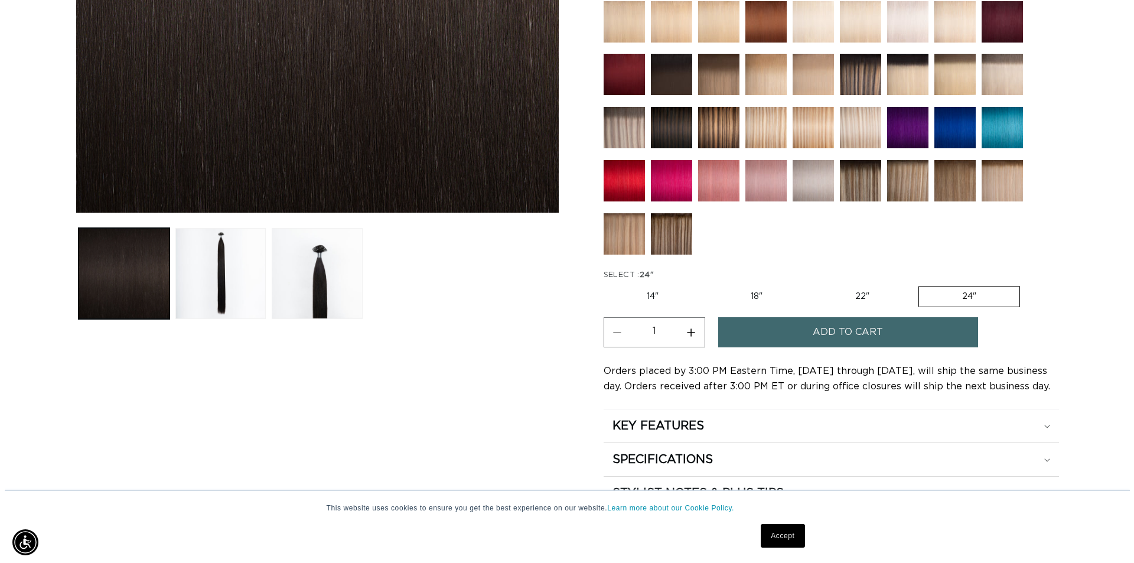
scroll to position [0, 1042]
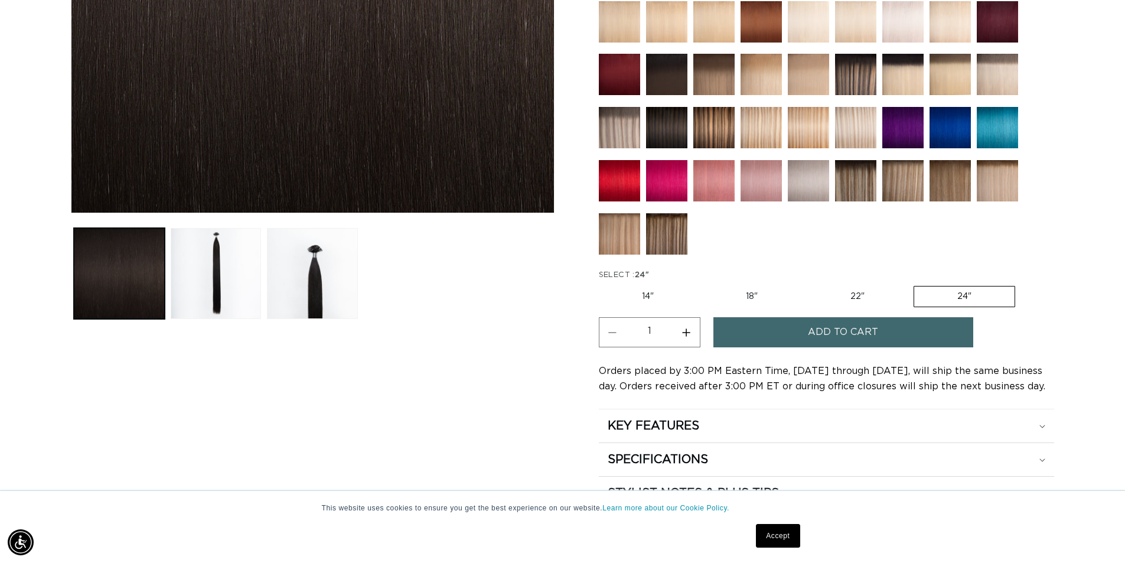
click at [684, 333] on button "Increase quantity for 1B Soft Black - Keratin Fusion" at bounding box center [686, 332] width 27 height 30
type input "3"
click at [762, 333] on button "Add to cart" at bounding box center [844, 332] width 260 height 30
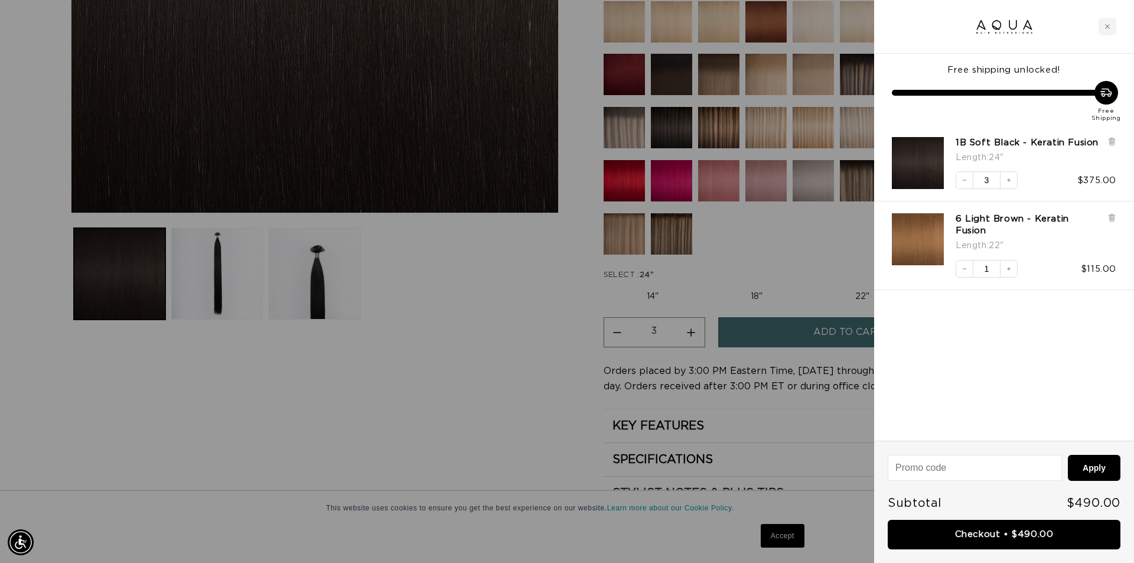
scroll to position [0, 2101]
click at [1020, 533] on link "Checkout • $490.00" at bounding box center [1004, 535] width 233 height 30
